Goal: Transaction & Acquisition: Purchase product/service

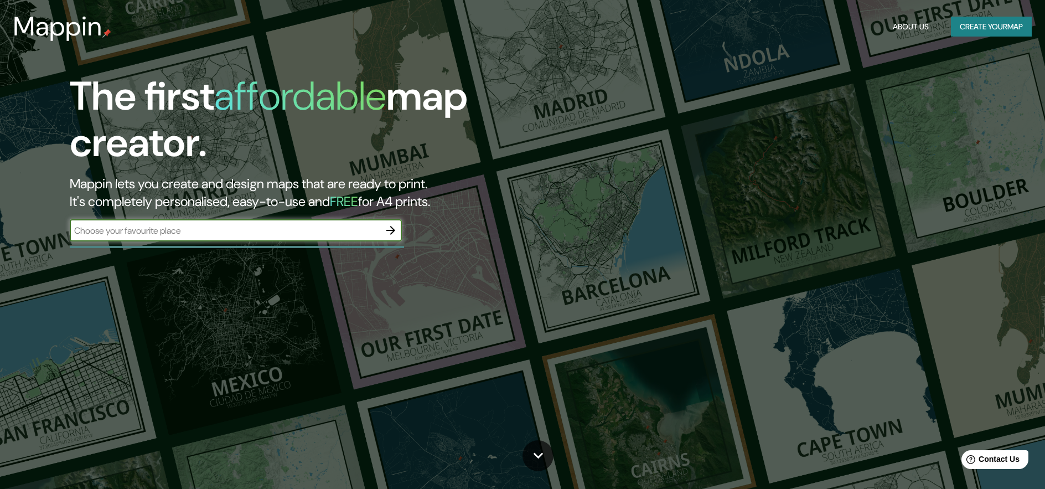
click at [263, 234] on input "text" at bounding box center [225, 230] width 310 height 13
click at [191, 230] on input "Centro empresarial malanbo ikos" at bounding box center [225, 230] width 310 height 13
type input "Centro empresarial malanboo ikos"
click at [387, 233] on icon "button" at bounding box center [390, 230] width 13 height 13
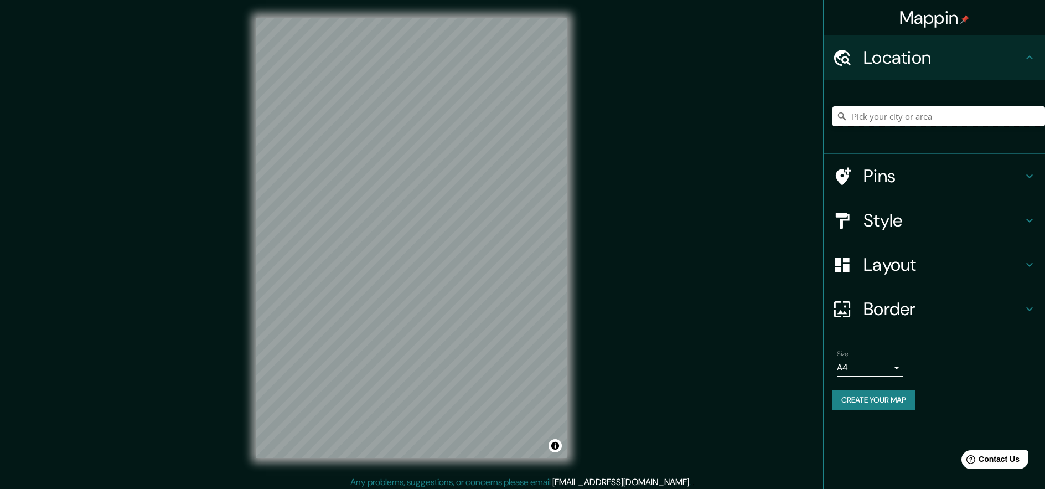
click at [907, 117] on input "Pick your city or area" at bounding box center [938, 116] width 212 height 20
click at [896, 121] on input "Pick your city or area" at bounding box center [938, 116] width 212 height 20
paste input "Cl. 5 #2-35 a 2-203, Malambo, [GEOGRAPHIC_DATA]"
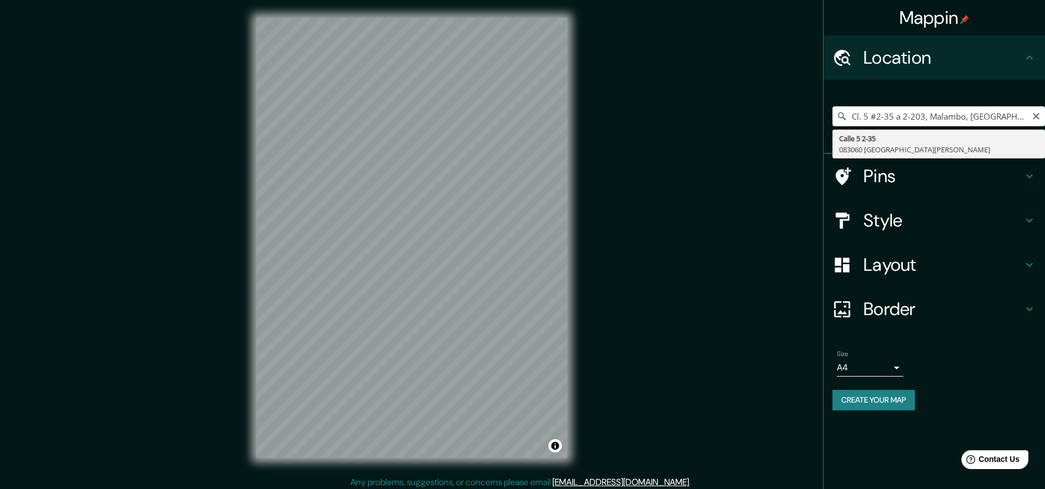
drag, startPoint x: 922, startPoint y: 115, endPoint x: 851, endPoint y: 116, distance: 70.8
click at [851, 116] on input "Cl. 5 #2-35 a 2-203, Malambo, [GEOGRAPHIC_DATA]" at bounding box center [938, 116] width 212 height 20
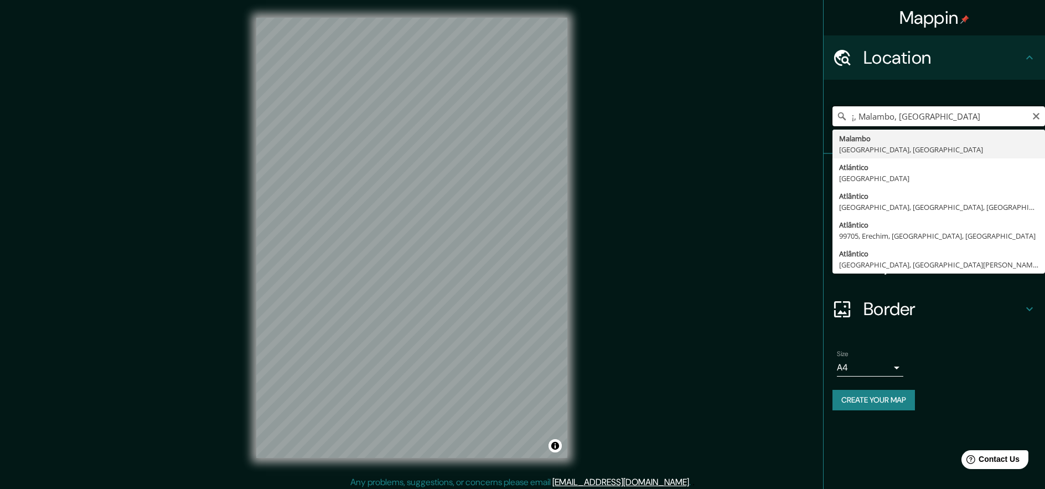
click at [858, 117] on input "¡, Malambo, [GEOGRAPHIC_DATA]" at bounding box center [938, 116] width 212 height 20
type input "[GEOGRAPHIC_DATA], [GEOGRAPHIC_DATA], [GEOGRAPHIC_DATA]"
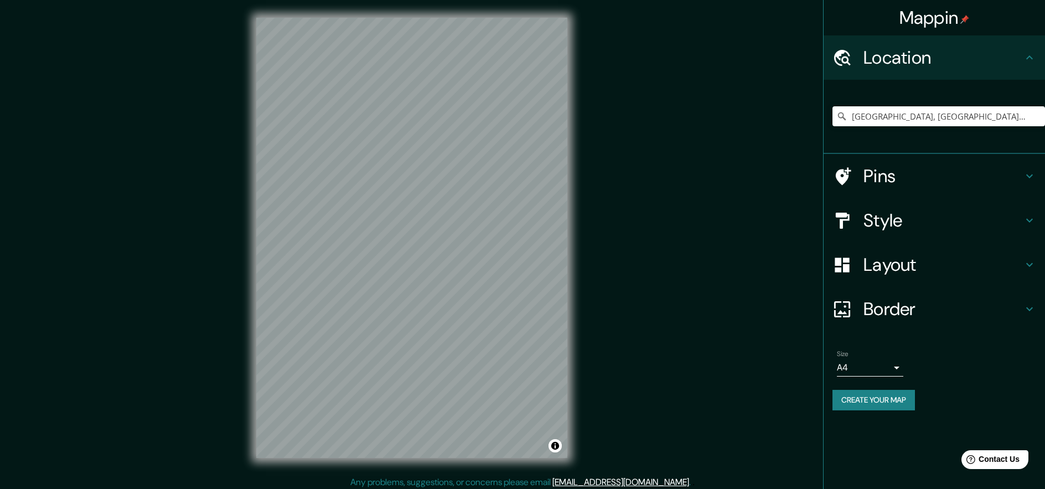
click at [859, 367] on body "Mappin Location [GEOGRAPHIC_DATA], [GEOGRAPHIC_DATA], [GEOGRAPHIC_DATA] Pins St…" at bounding box center [522, 244] width 1045 height 489
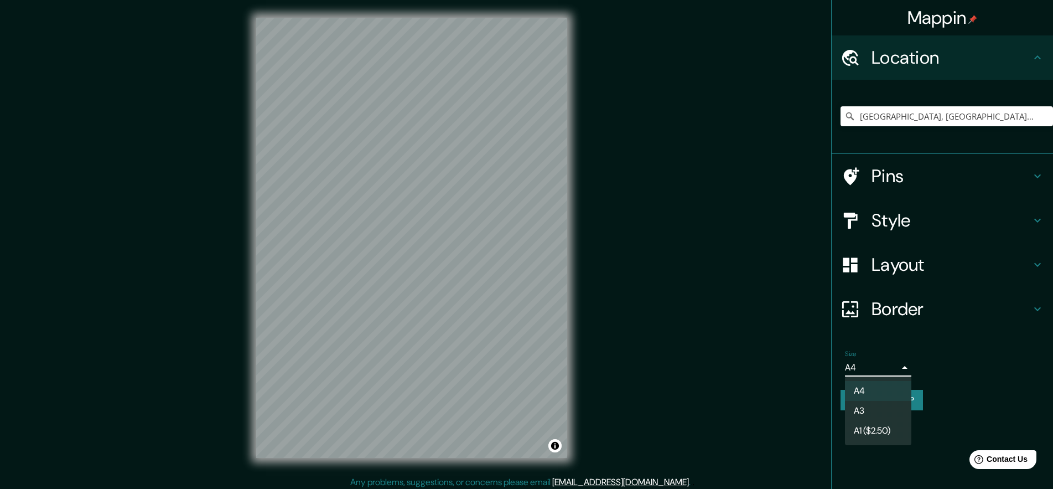
click at [896, 362] on div at bounding box center [526, 244] width 1053 height 489
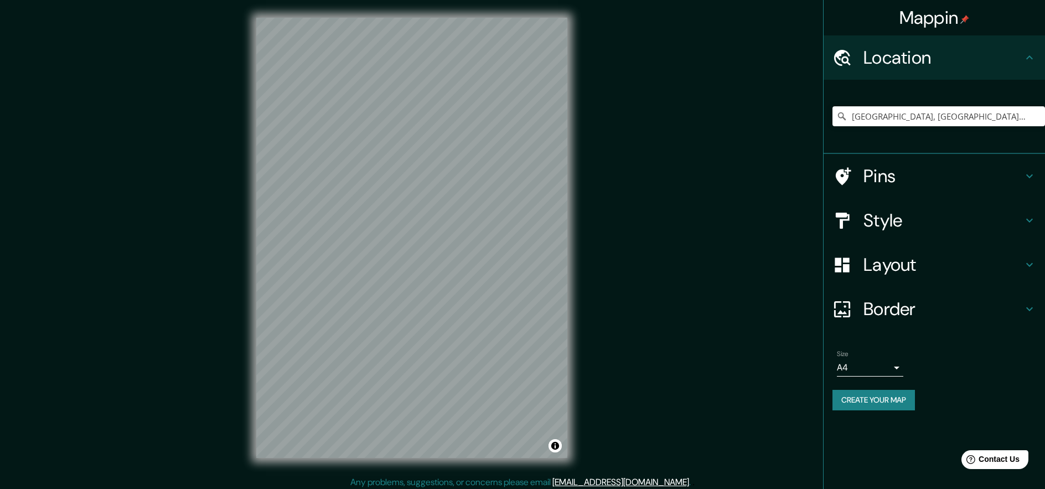
click at [907, 226] on h4 "Style" at bounding box center [942, 220] width 159 height 22
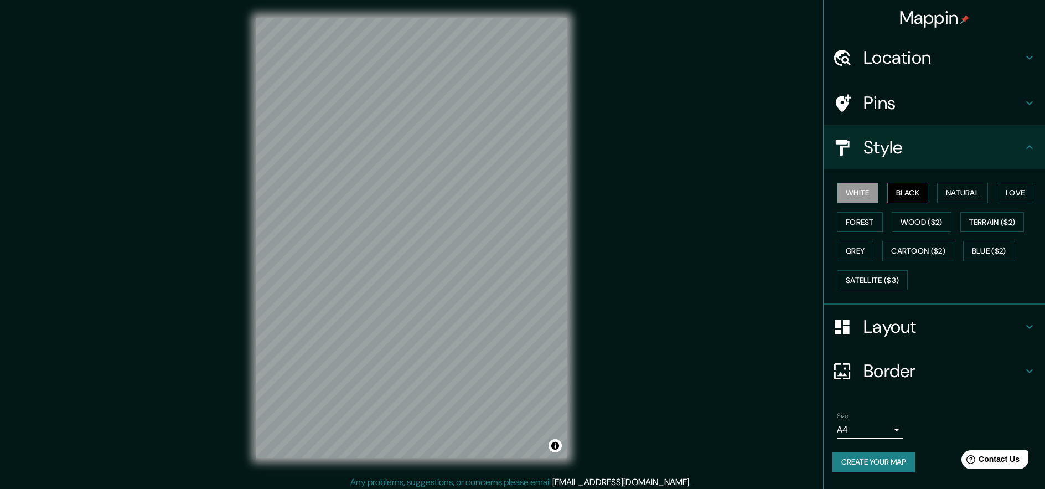
click at [922, 189] on button "Black" at bounding box center [907, 193] width 41 height 20
click at [975, 194] on button "Natural" at bounding box center [962, 193] width 51 height 20
click at [1007, 195] on button "Love" at bounding box center [1014, 193] width 37 height 20
click at [860, 223] on button "Forest" at bounding box center [860, 222] width 46 height 20
click at [911, 226] on button "Wood ($2)" at bounding box center [921, 222] width 60 height 20
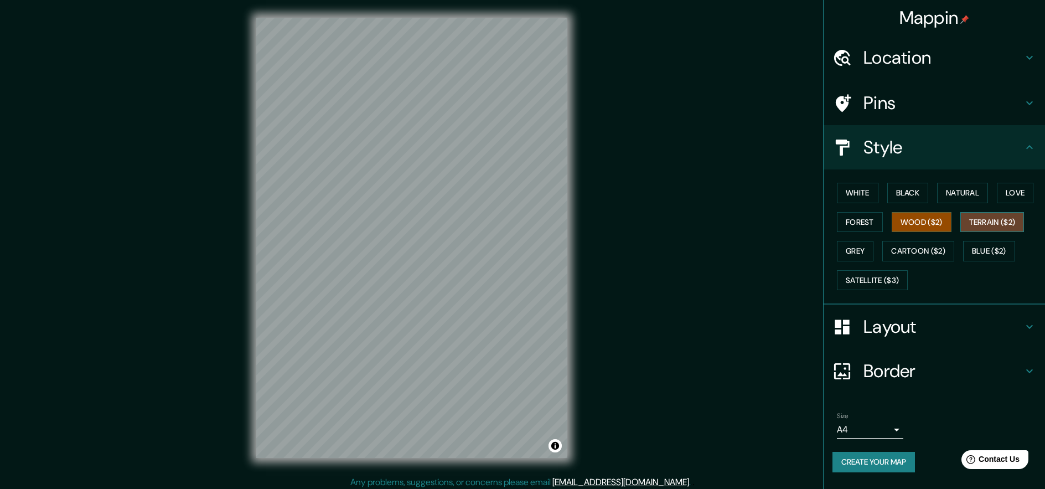
click at [990, 220] on button "Terrain ($2)" at bounding box center [992, 222] width 64 height 20
click at [983, 254] on button "Blue ($2)" at bounding box center [989, 251] width 52 height 20
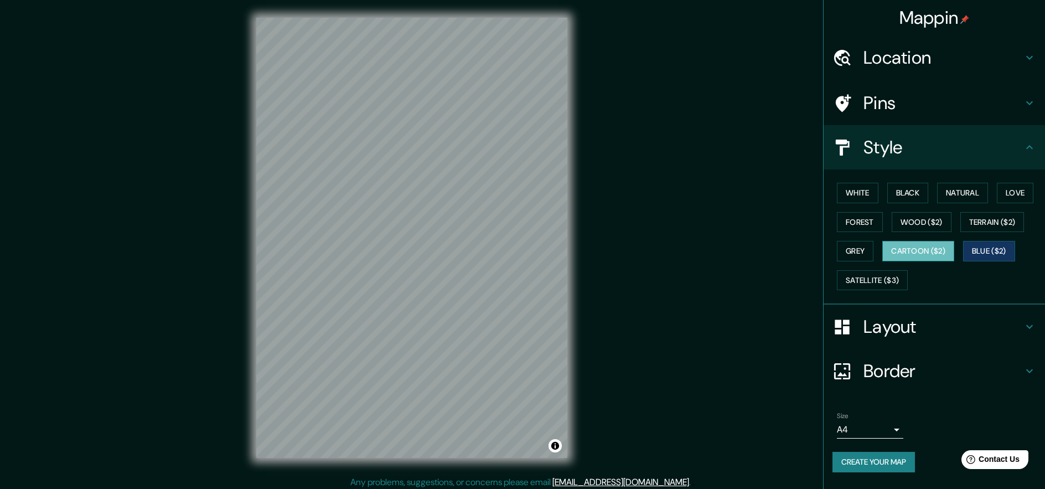
click at [925, 257] on button "Cartoon ($2)" at bounding box center [918, 251] width 72 height 20
click at [849, 251] on button "Grey" at bounding box center [855, 251] width 37 height 20
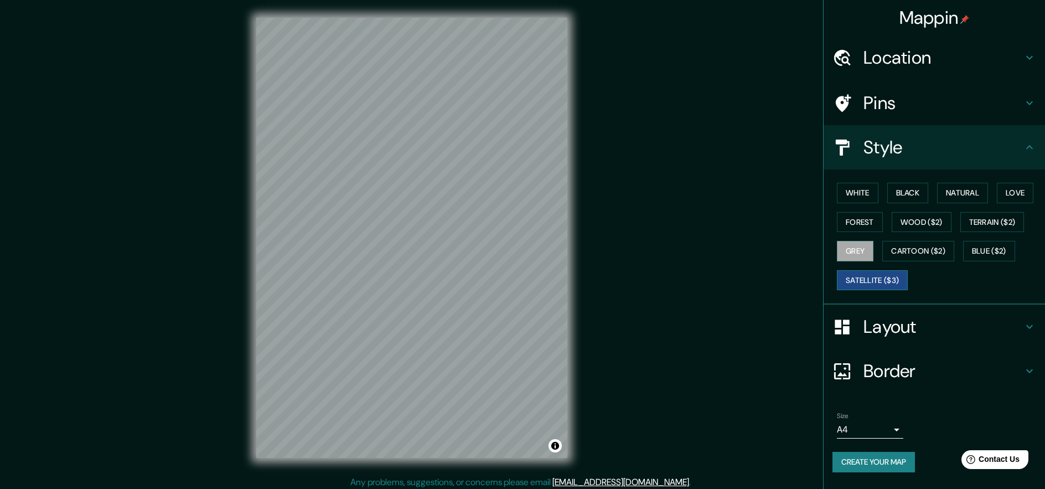
click at [859, 276] on button "Satellite ($3)" at bounding box center [872, 280] width 71 height 20
click at [866, 225] on button "Forest" at bounding box center [860, 222] width 46 height 20
click at [917, 194] on button "Black" at bounding box center [907, 193] width 41 height 20
click at [972, 200] on button "Natural" at bounding box center [962, 193] width 51 height 20
